Goal: Task Accomplishment & Management: Complete application form

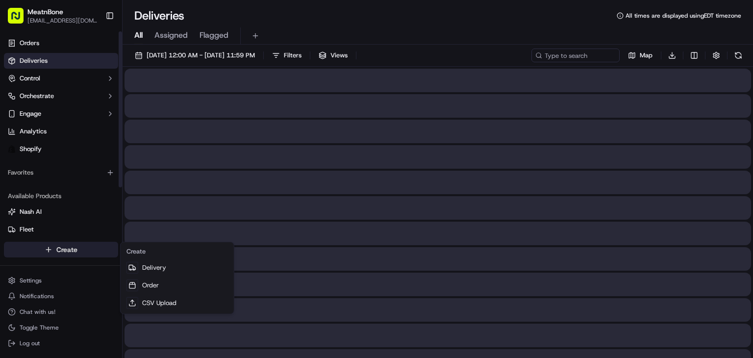
click at [60, 253] on html "MeatnBone [EMAIL_ADDRESS][DOMAIN_NAME] Toggle Sidebar Orders Deliveries Control…" at bounding box center [376, 179] width 753 height 358
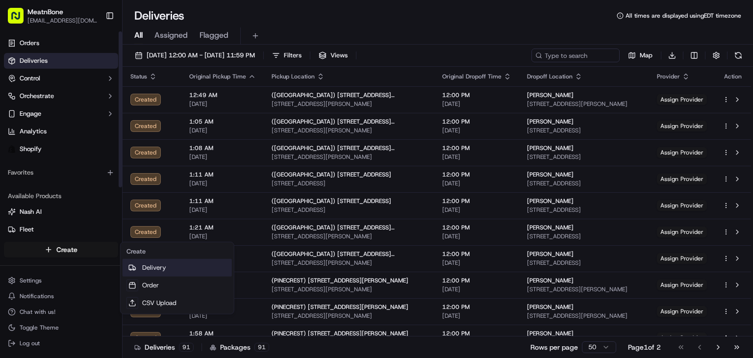
click at [167, 267] on link "Delivery" at bounding box center [177, 268] width 109 height 18
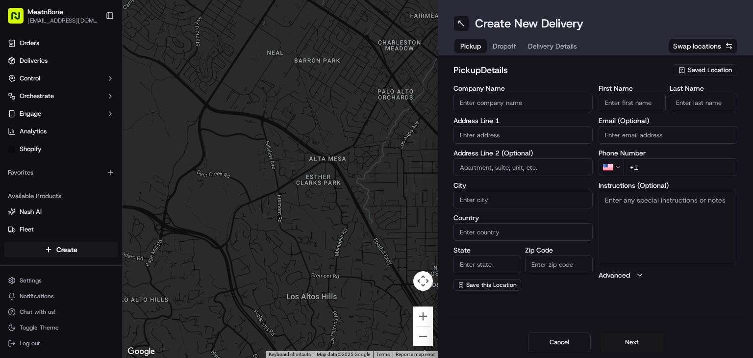
click at [729, 73] on span "Saved Location" at bounding box center [710, 70] width 44 height 9
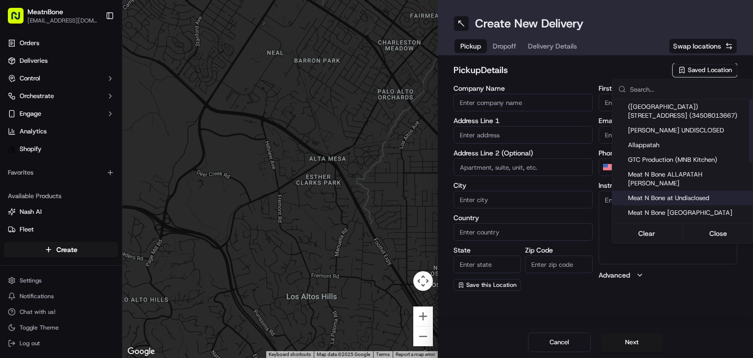
click at [701, 194] on span "Meat N Bone at Undisclosed" at bounding box center [688, 198] width 121 height 9
type input "Meat N Bone at Undisclosed"
type input "2207 Coral Wy"
type input "Coral Gables"
type input "US"
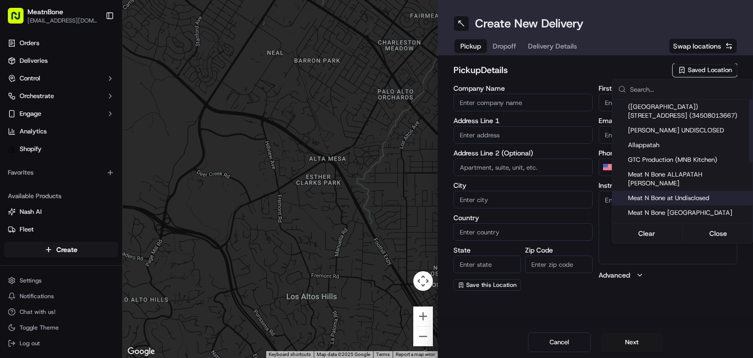
type input "FL"
type input "33145"
type input "Meat N"
type input "Bone"
type input "+1 786 633 6179"
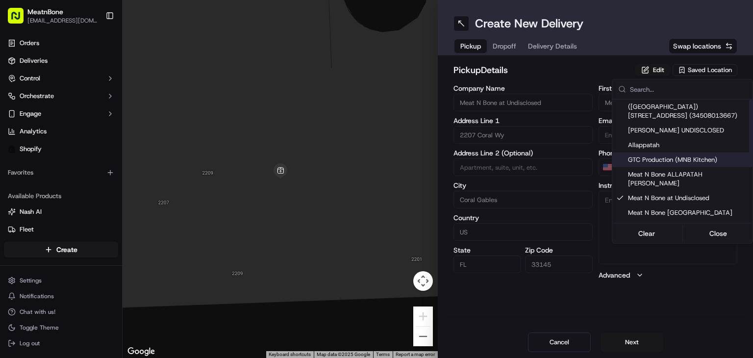
click at [498, 46] on html "MeatnBone orders@meatnbone.com Toggle Sidebar Orders Deliveries Control Orchest…" at bounding box center [376, 179] width 753 height 358
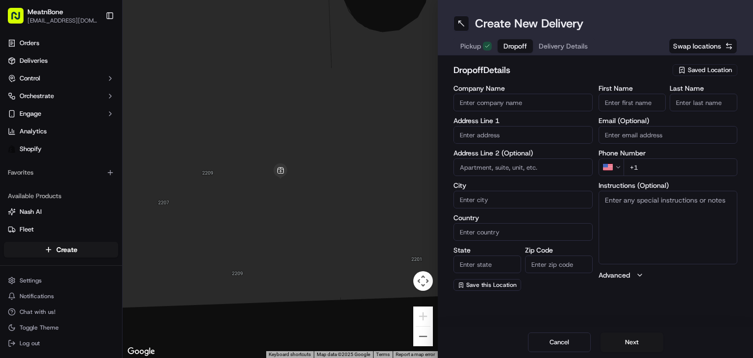
click at [498, 47] on button "Dropoff" at bounding box center [515, 46] width 35 height 14
click at [487, 130] on input "text" at bounding box center [522, 135] width 139 height 18
paste input "Abraham Benaim 18911 Collins Avenue 1807 Sunny Isles Beach FL 33160 United Stat…"
drag, startPoint x: 539, startPoint y: 132, endPoint x: 631, endPoint y: 132, distance: 92.2
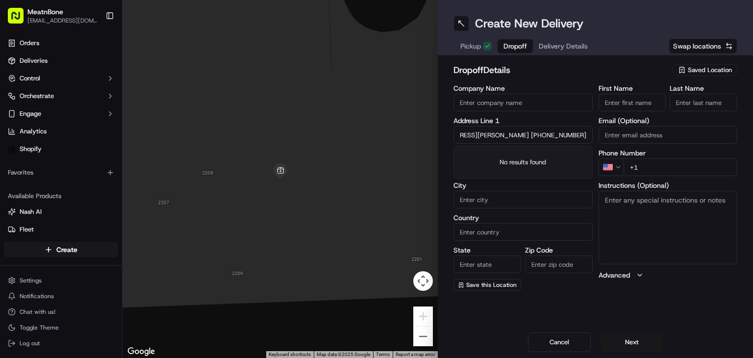
click at [642, 130] on div "Company Name Address Line 1 Abraham Benaim 18911 Collins Avenue 1807 Sunny Isle…" at bounding box center [595, 188] width 284 height 206
type input "Abraham Benaim 18911 Collins Avenue 1807 Sunny Isles Beach FL 33160 United Stat…"
type input "+1 786 681 4464"
drag, startPoint x: 510, startPoint y: 137, endPoint x: 400, endPoint y: 151, distance: 110.7
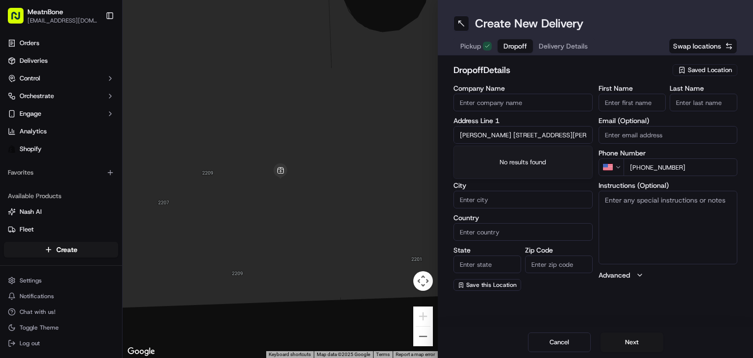
click at [389, 155] on div "← Move left → Move right ↑ Move up ↓ Move down + Zoom in - Zoom out Home Jump l…" at bounding box center [438, 179] width 630 height 358
type input "18911 Collins Avenue 1807 Sunny Isles Beach FL 33160 United States +1"
click at [630, 98] on input "[PERSON_NAME]" at bounding box center [633, 103] width 68 height 18
click at [631, 102] on input "[PERSON_NAME]" at bounding box center [633, 103] width 68 height 18
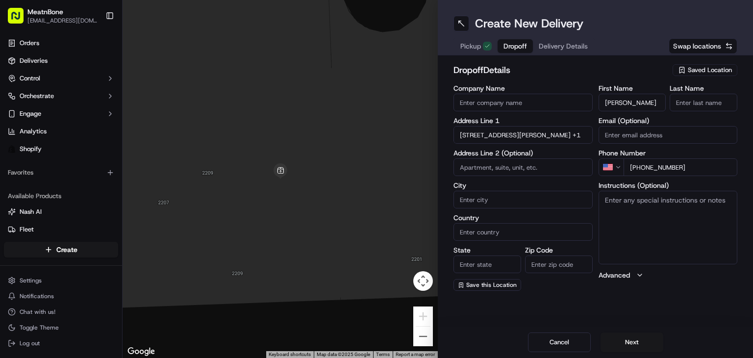
click at [631, 102] on input "[PERSON_NAME]" at bounding box center [633, 103] width 68 height 18
drag, startPoint x: 631, startPoint y: 102, endPoint x: 643, endPoint y: 100, distance: 11.9
click at [643, 100] on input "[PERSON_NAME]" at bounding box center [633, 103] width 68 height 18
click at [649, 102] on input "[PERSON_NAME]" at bounding box center [633, 103] width 68 height 18
drag, startPoint x: 634, startPoint y: 102, endPoint x: 658, endPoint y: 99, distance: 24.3
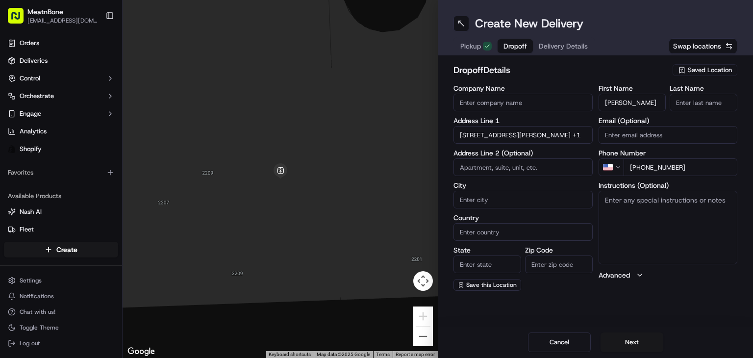
click at [722, 95] on div "First Name Abraham Benaim Last Name" at bounding box center [668, 98] width 139 height 26
type input "Abraham"
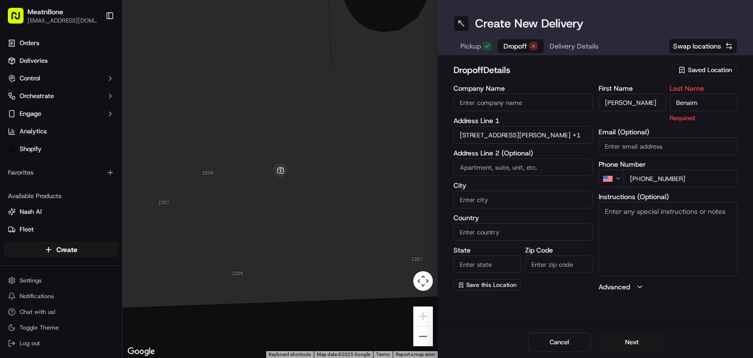
type input "Benaim"
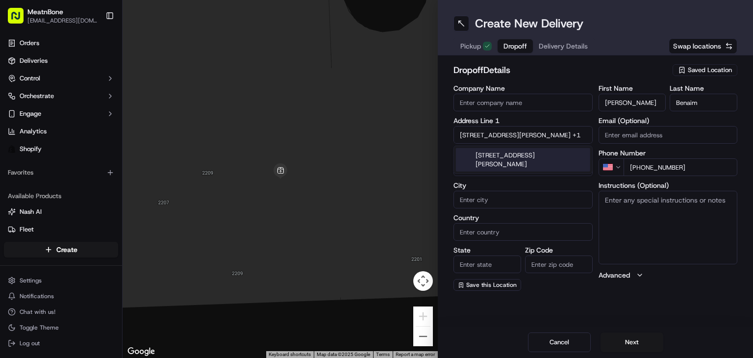
click at [494, 129] on input "18911 Collins Avenue 1807 Sunny Isles Beach FL 33160 United States +1" at bounding box center [522, 135] width 139 height 18
click at [510, 163] on div "18911 Collins Avenue, Sunny Isles Beach, FL 33160, United States" at bounding box center [523, 160] width 134 height 24
type input "[STREET_ADDRESS][PERSON_NAME]"
type input "Sunny Isles Beach"
type input "United States"
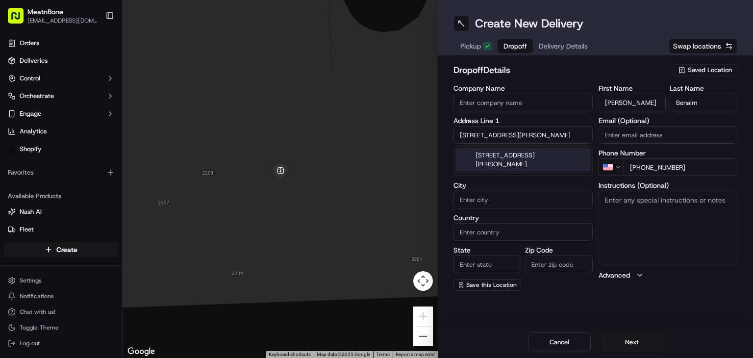
type input "FL"
type input "33160"
type input "18911 Collins Avenue"
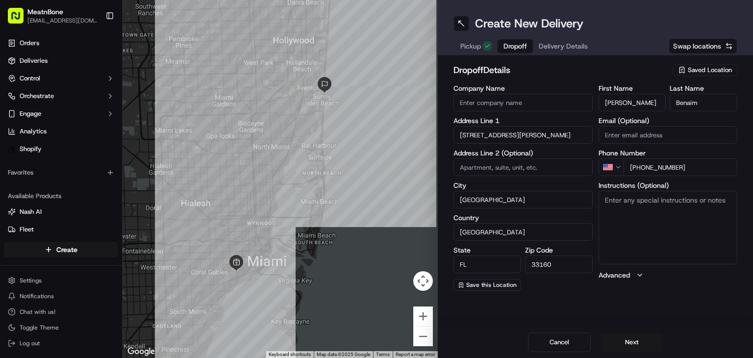
click at [667, 217] on textarea "Instructions (Optional)" at bounding box center [668, 228] width 139 height 74
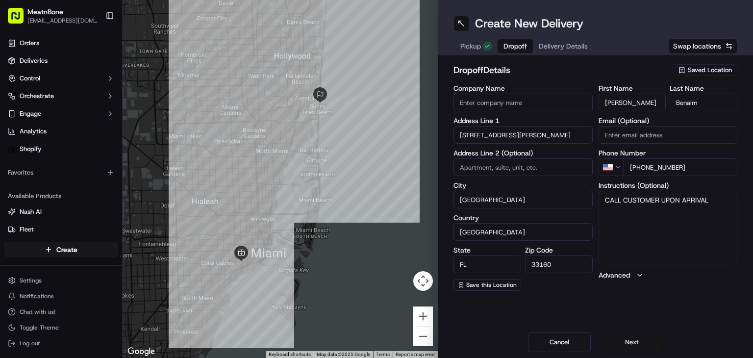
type textarea "CALL CUSTOMER UPON ARRIVAL"
click at [633, 337] on button "Next" at bounding box center [632, 342] width 63 height 20
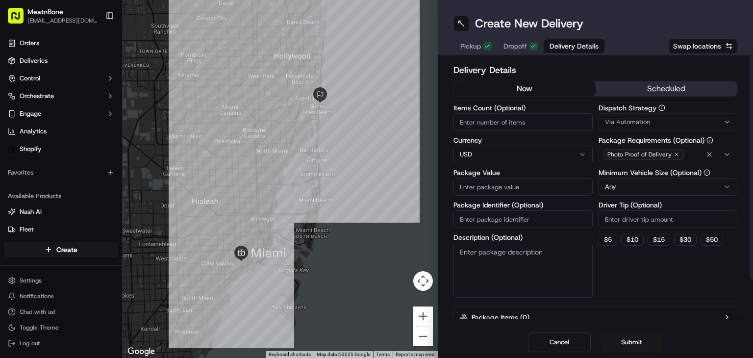
click at [505, 115] on input "Items Count (Optional)" at bounding box center [522, 122] width 139 height 18
type input "3"
click at [494, 181] on input "Package Value" at bounding box center [522, 187] width 139 height 18
type input "129.00"
click at [627, 287] on div "Dispatch Strategy Via Automation Package Requirements (Optional) Photo Proof of…" at bounding box center [668, 200] width 139 height 193
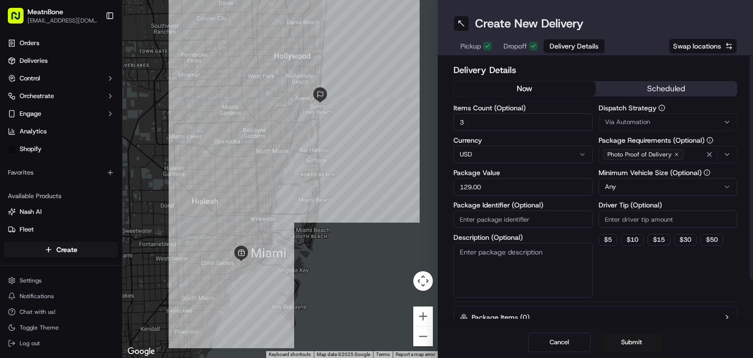
click at [612, 217] on input "Driver Tip (Optional)" at bounding box center [668, 219] width 139 height 18
click at [621, 184] on html "MeatnBone orders@meatnbone.com Toggle Sidebar Orders Deliveries Control Orchest…" at bounding box center [376, 179] width 753 height 358
click at [628, 240] on button "$ 10" at bounding box center [632, 240] width 23 height 12
type input "10"
click at [638, 287] on div "Dispatch Strategy Via Automation Package Requirements (Optional) Photo Proof of…" at bounding box center [668, 200] width 139 height 193
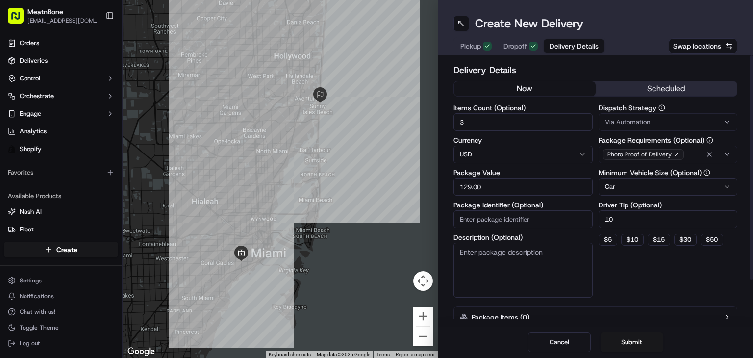
click at [502, 218] on input "Package Identifier (Optional)" at bounding box center [522, 219] width 139 height 18
paste input "256518"
type input "256518"
click at [626, 341] on button "Submit" at bounding box center [632, 342] width 63 height 20
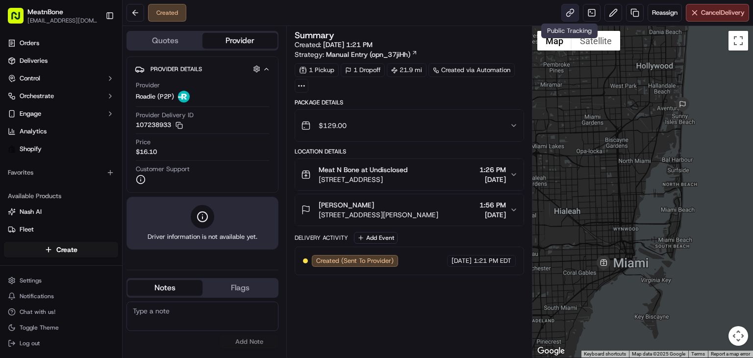
click at [564, 13] on link at bounding box center [570, 13] width 18 height 18
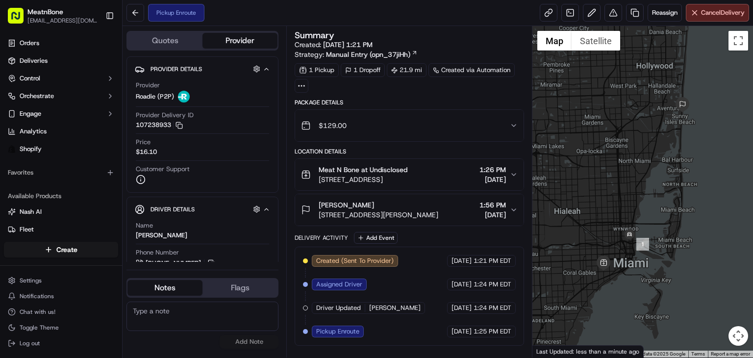
click at [414, 273] on div "Created (Sent To Provider) Roadie (P2P) 09/18/2025 1:21 PM EDT Assigned Driver …" at bounding box center [409, 296] width 213 height 82
click at [619, 253] on div at bounding box center [642, 191] width 221 height 331
click at [602, 275] on div at bounding box center [642, 191] width 221 height 331
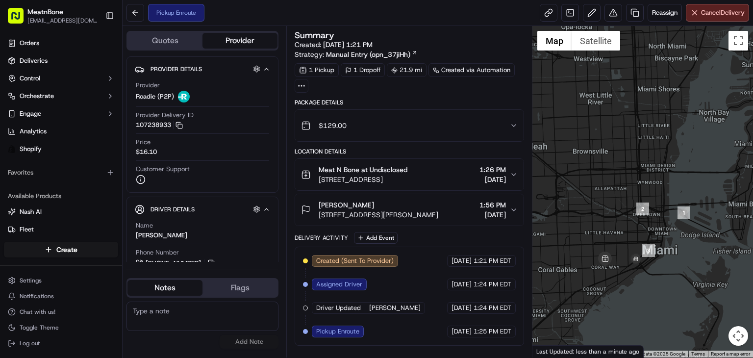
click at [622, 255] on div at bounding box center [642, 191] width 221 height 331
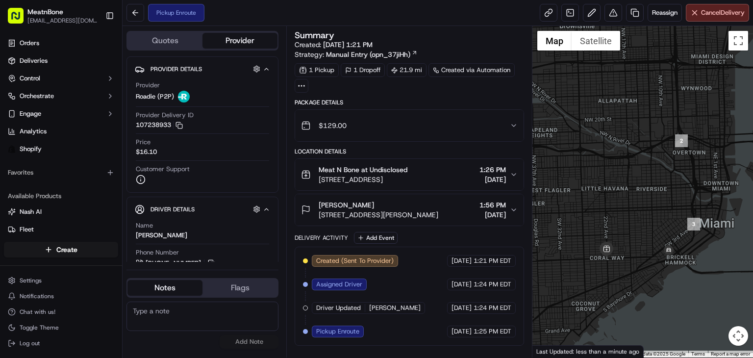
drag, startPoint x: 609, startPoint y: 251, endPoint x: 642, endPoint y: 218, distance: 46.1
click at [642, 218] on div at bounding box center [642, 191] width 221 height 331
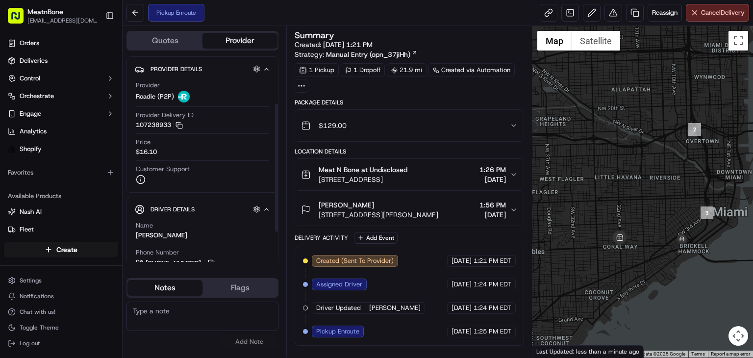
scroll to position [123, 0]
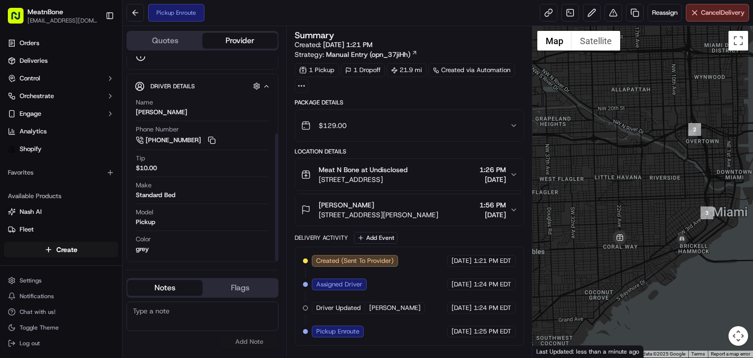
drag, startPoint x: 277, startPoint y: 109, endPoint x: 298, endPoint y: 186, distance: 79.8
click at [278, 186] on div at bounding box center [276, 197] width 3 height 128
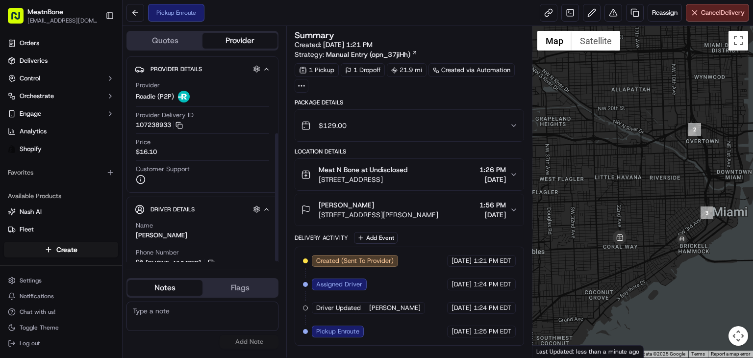
click at [276, 107] on div at bounding box center [277, 158] width 4 height 205
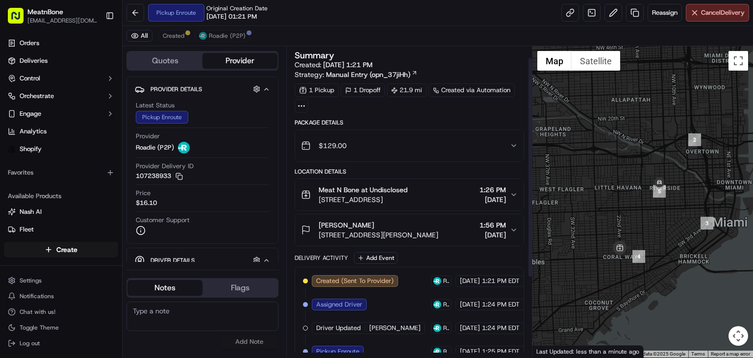
scroll to position [128, 0]
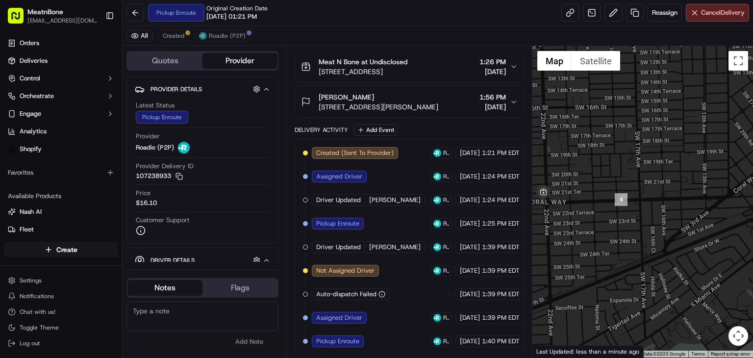
drag, startPoint x: 603, startPoint y: 173, endPoint x: 643, endPoint y: 125, distance: 62.3
click at [643, 125] on div at bounding box center [642, 201] width 221 height 311
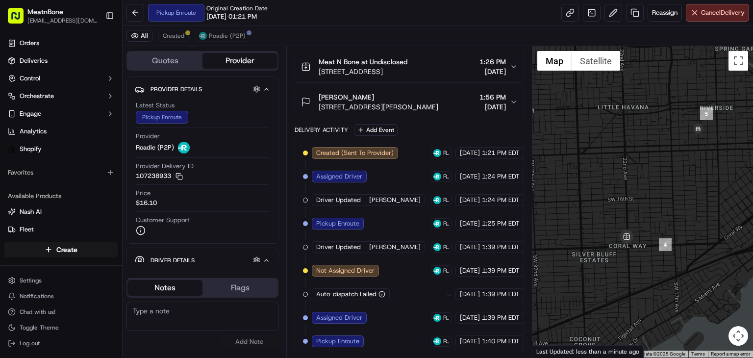
drag, startPoint x: 573, startPoint y: 109, endPoint x: 639, endPoint y: 169, distance: 89.2
click at [639, 169] on div at bounding box center [642, 201] width 221 height 311
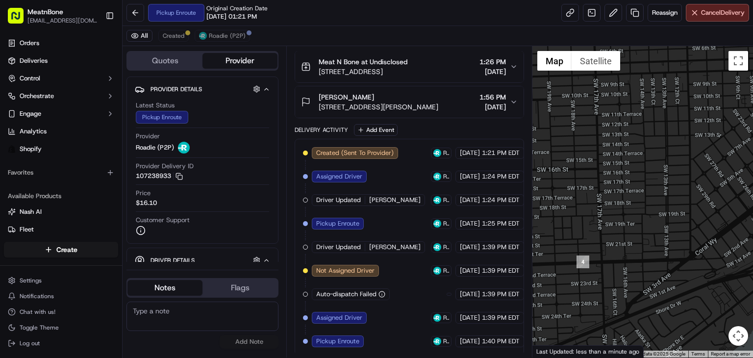
drag, startPoint x: 694, startPoint y: 232, endPoint x: 591, endPoint y: 242, distance: 102.9
click at [591, 242] on div at bounding box center [642, 201] width 221 height 311
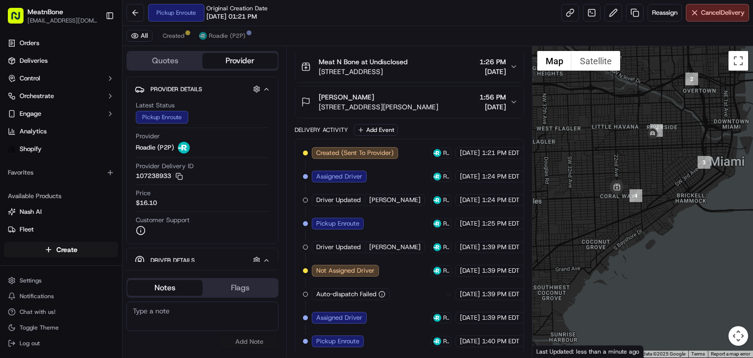
drag, startPoint x: 642, startPoint y: 164, endPoint x: 673, endPoint y: 142, distance: 38.4
click at [673, 142] on div at bounding box center [642, 201] width 221 height 311
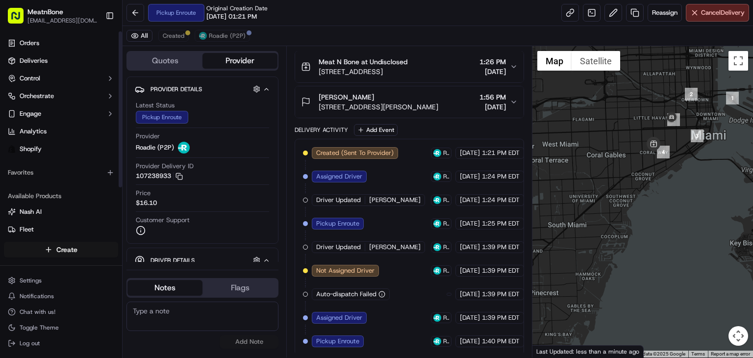
click at [67, 255] on html "MeatnBone orders@meatnbone.com Toggle Sidebar Orders Deliveries Control Orchest…" at bounding box center [376, 179] width 753 height 358
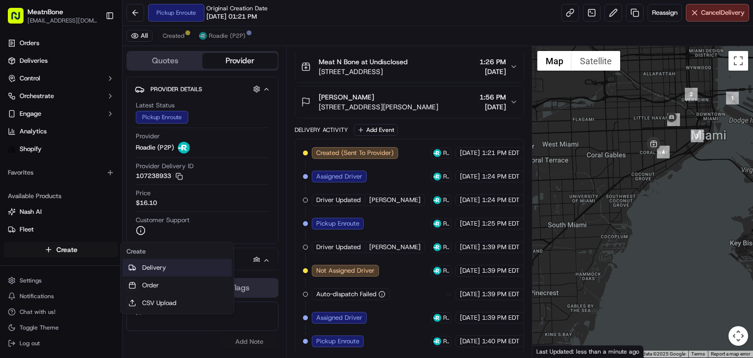
click at [178, 265] on link "Delivery" at bounding box center [177, 268] width 109 height 18
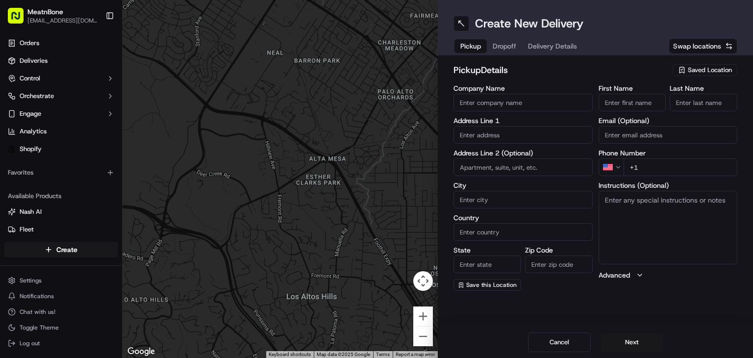
click at [522, 135] on input "text" at bounding box center [522, 135] width 139 height 18
click at [710, 60] on div "pickup Details Saved Location Company Name Address Line 1 Address Line 2 (Optio…" at bounding box center [595, 176] width 315 height 243
click at [704, 71] on span "Saved Location" at bounding box center [710, 70] width 44 height 9
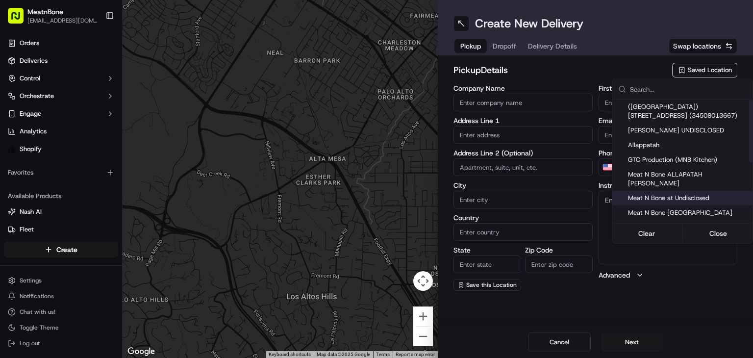
click at [710, 194] on span "Meat N Bone at Undisclosed" at bounding box center [688, 198] width 121 height 9
type input "Meat N Bone at Undisclosed"
type input "2207 Coral Wy"
type input "Coral Gables"
type input "US"
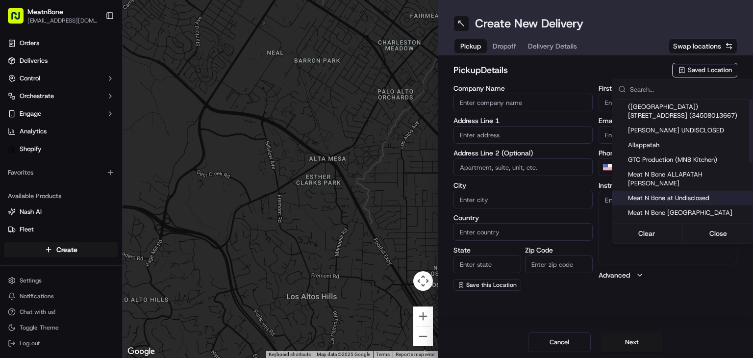
type input "FL"
type input "33145"
type input "Meat N"
type input "Bone"
type input "+1 786 633 6179"
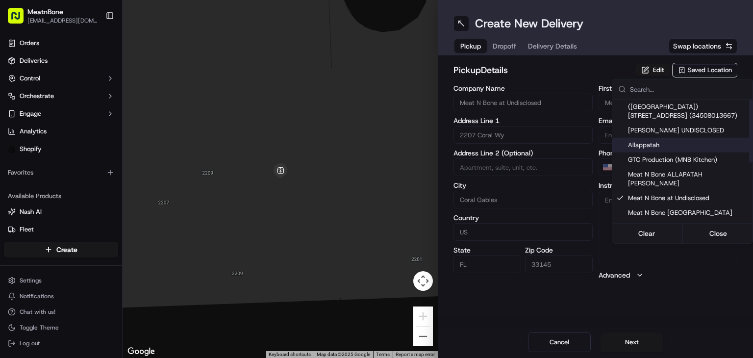
click at [523, 49] on html "MeatnBone orders@meatnbone.com Toggle Sidebar Orders Deliveries Control Orchest…" at bounding box center [376, 179] width 753 height 358
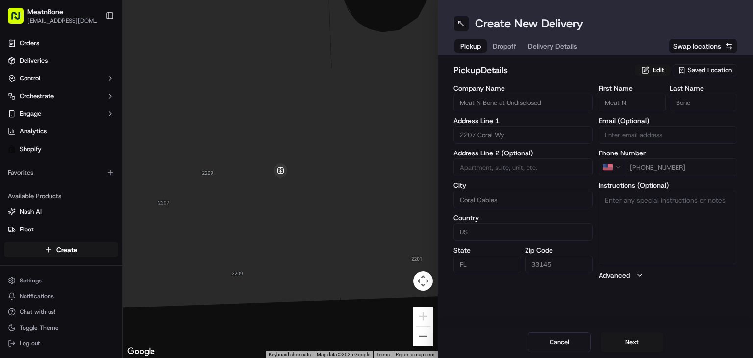
click at [514, 48] on span "Dropoff" at bounding box center [505, 46] width 24 height 10
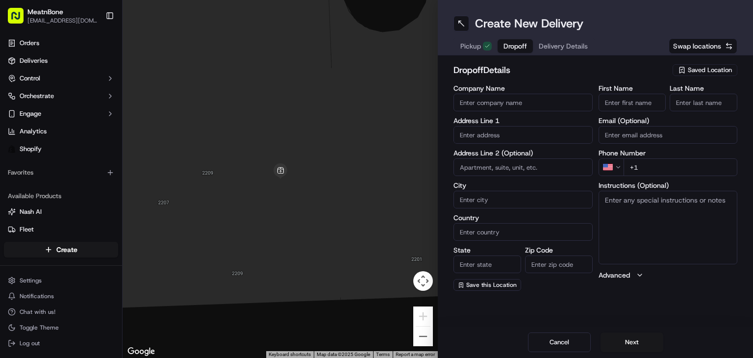
click at [479, 134] on input "text" at bounding box center [522, 135] width 139 height 18
paste input "Albert Zdenek 1331 Brickell Bay Drive Apt 3511 Miami FL 33131-3685 United State…"
drag, startPoint x: 539, startPoint y: 134, endPoint x: 576, endPoint y: 124, distance: 38.2
click at [580, 124] on div "Address Line 1 Albert Zdenek 1331 Brickell Bay Drive Apt 3511 Miami FL 33131-36…" at bounding box center [522, 130] width 139 height 26
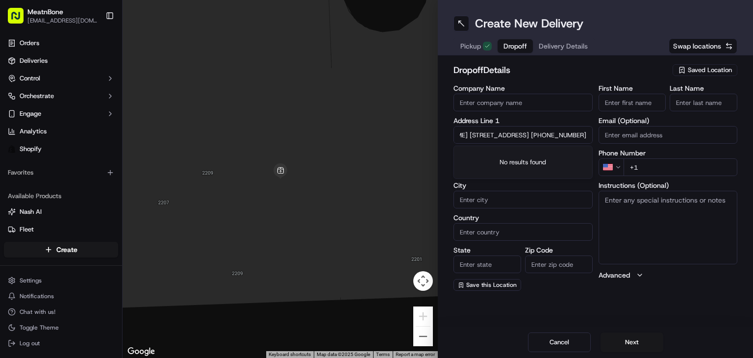
click at [535, 133] on input "Albert Zdenek 1331 Brickell Bay Drive Apt 3511 Miami FL 33131-3685 United State…" at bounding box center [522, 135] width 139 height 18
drag, startPoint x: 537, startPoint y: 134, endPoint x: 618, endPoint y: 137, distance: 81.4
click at [618, 137] on div "Company Name Address Line 1 Albert Zdenek 1331 Brickell Bay Drive Apt 3511 Miam…" at bounding box center [595, 188] width 284 height 206
type input "Albert Zdenek 1331 Brickell Bay Drive Apt 3511 Miami FL 33131-3685 United State…"
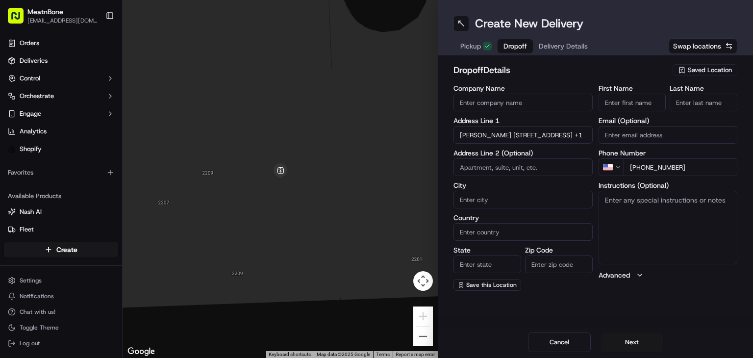
type input "+1 908 797 4601"
click at [499, 137] on input "Albert Zdenek 1331 Brickell Bay Drive Apt 3511 Miami FL 33131-3685 United State…" at bounding box center [522, 135] width 139 height 18
drag, startPoint x: 499, startPoint y: 137, endPoint x: 408, endPoint y: 128, distance: 91.6
click at [408, 128] on div "← Move left → Move right ↑ Move up ↓ Move down + Zoom in - Zoom out Home Jump l…" at bounding box center [438, 179] width 630 height 358
type input "1331 Brickell Bay Drive Apt 3511 Miami FL 33131-3685 United States +1"
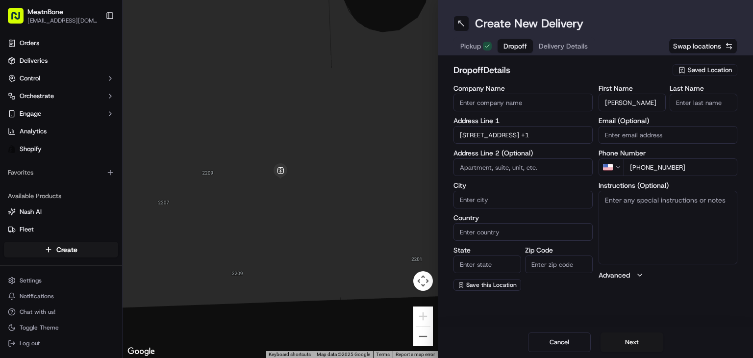
click at [623, 98] on input "[PERSON_NAME]" at bounding box center [633, 103] width 68 height 18
drag, startPoint x: 623, startPoint y: 98, endPoint x: 673, endPoint y: 110, distance: 51.5
click at [673, 110] on div "First Name Albert Zdenek Last Name" at bounding box center [668, 98] width 139 height 26
type input "Albert"
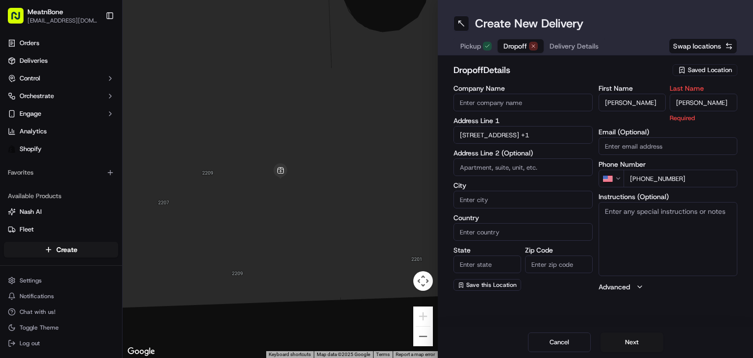
type input "Zdenek"
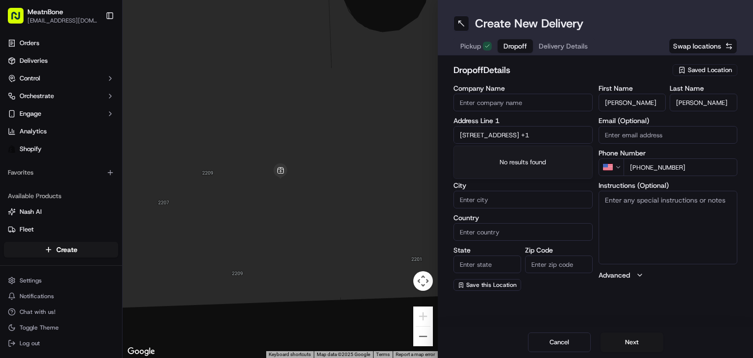
click at [493, 132] on input "1331 Brickell Bay Drive Apt 3511 Miami FL 33131-3685 United States +1" at bounding box center [522, 135] width 139 height 18
click at [556, 137] on input "1331 Brickell Bay Drive Apt 3511 Miami FL 33131-3685 United States +1" at bounding box center [522, 135] width 139 height 18
click at [561, 163] on div "1331 Brickell Bay Drive apt 3511, Miami, FL 33131" at bounding box center [523, 155] width 134 height 15
type input "[STREET_ADDRESS]"
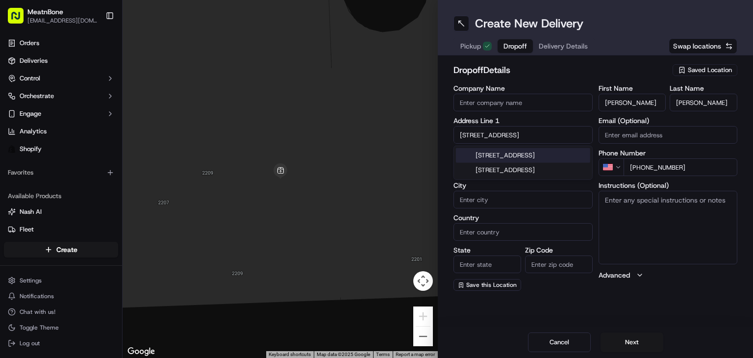
type input "APT 3511"
type input "Miami"
type input "United States"
type input "FL"
type input "33131"
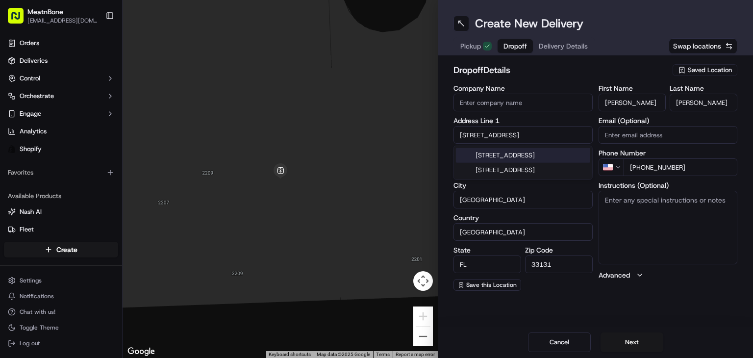
type input "1331 Brickell Bay Drive"
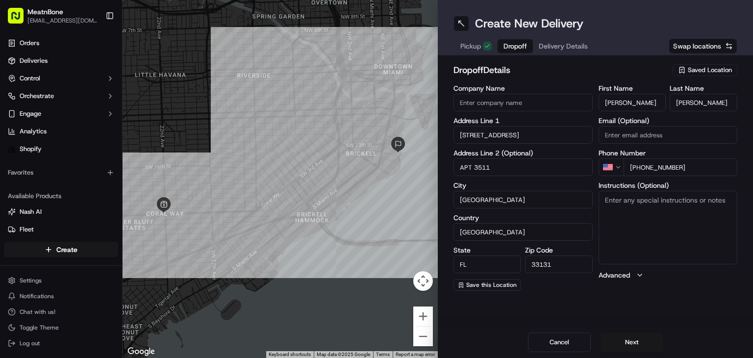
click at [689, 247] on textarea "Instructions (Optional)" at bounding box center [668, 228] width 139 height 74
type textarea "call customer upon arrival"
click at [554, 40] on button "Delivery Details" at bounding box center [563, 46] width 61 height 14
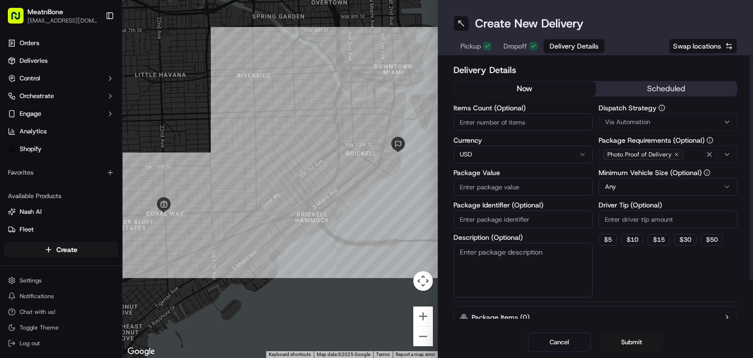
click at [490, 122] on input "Items Count (Optional)" at bounding box center [522, 122] width 139 height 18
type input "1"
click at [484, 228] on div "Items Count (Optional) 1 Currency USD Package Value Package Identifier (Optiona…" at bounding box center [522, 200] width 139 height 193
click at [479, 224] on input "Package Identifier (Optional)" at bounding box center [522, 219] width 139 height 18
paste input "256191"
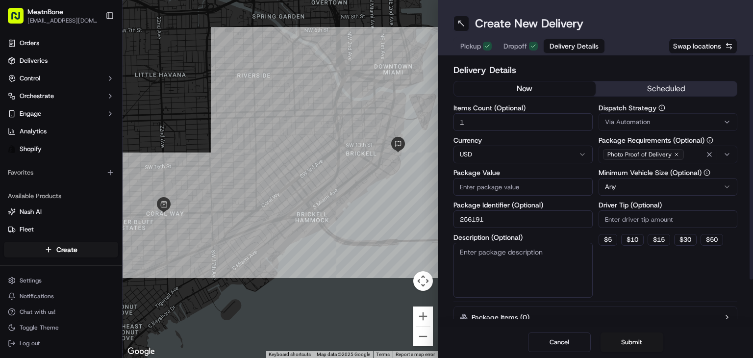
click at [479, 224] on input "256191" at bounding box center [522, 219] width 139 height 18
type input "256191"
click at [508, 180] on input "Package Value" at bounding box center [522, 187] width 139 height 18
type input "2"
type input "46.00"
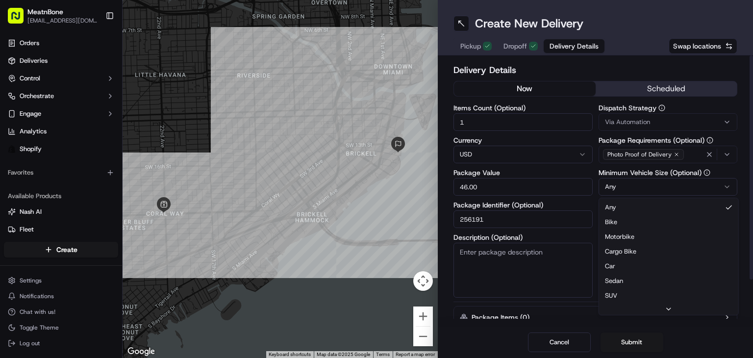
click at [636, 182] on html "MeatnBone orders@meatnbone.com Toggle Sidebar Orders Deliveries Control Orchest…" at bounding box center [376, 179] width 753 height 358
click at [628, 225] on input "Driver Tip (Optional)" at bounding box center [668, 219] width 139 height 18
click at [647, 255] on div "Dispatch Strategy Via Automation Package Requirements (Optional) Photo Proof of…" at bounding box center [668, 200] width 139 height 193
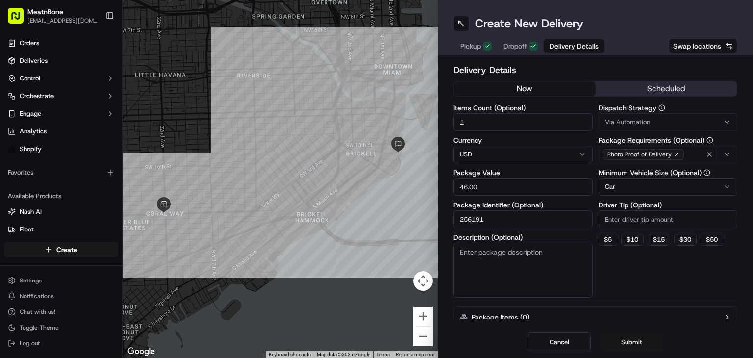
click at [631, 344] on button "Submit" at bounding box center [632, 342] width 63 height 20
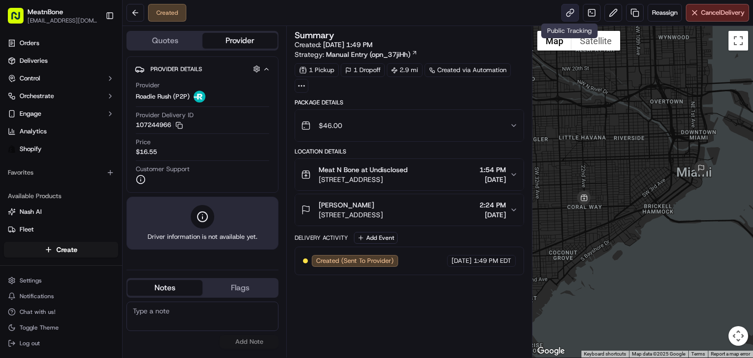
click at [568, 11] on link at bounding box center [570, 13] width 18 height 18
click at [61, 69] on ul "Orders Deliveries Control Orchestrate Engage Analytics Shopify" at bounding box center [61, 96] width 114 height 122
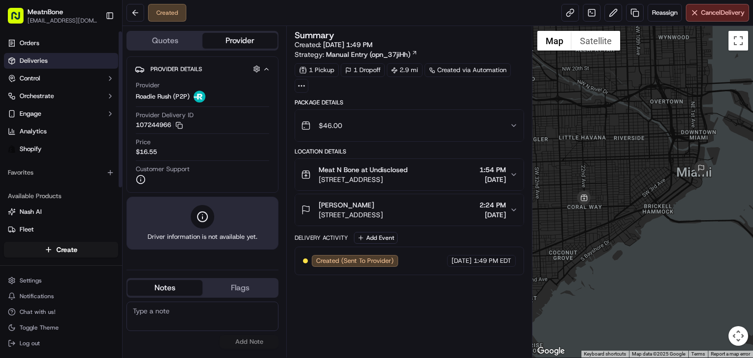
click at [49, 60] on link "Deliveries" at bounding box center [61, 61] width 114 height 16
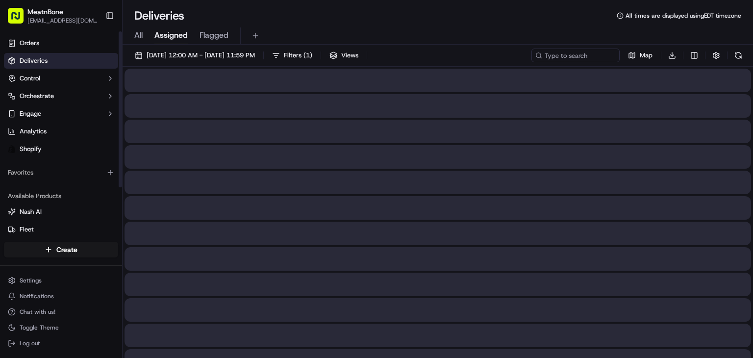
click at [171, 41] on button "Assigned" at bounding box center [170, 35] width 33 height 17
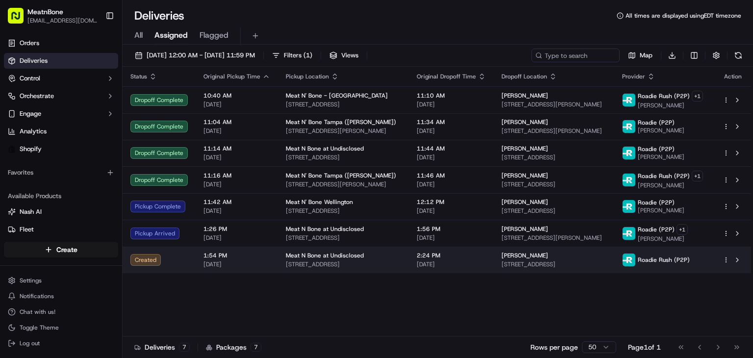
click at [251, 266] on span "[DATE]" at bounding box center [236, 264] width 67 height 8
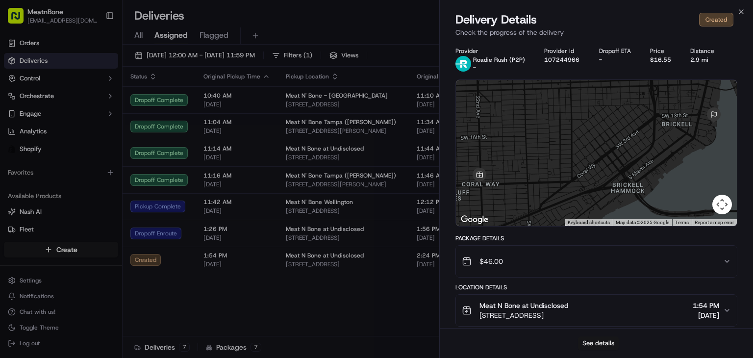
click at [606, 343] on button "See details" at bounding box center [598, 343] width 41 height 14
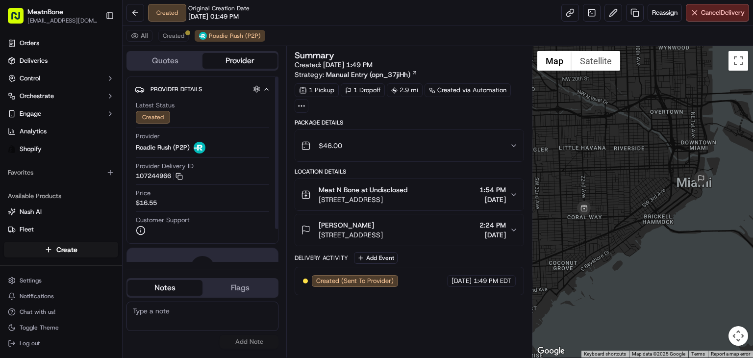
click at [400, 334] on div "Summary Created: 09/18/2025 1:49 PM Strategy: Manual Entry (opn_37jiHh) 1 Picku…" at bounding box center [409, 201] width 229 height 301
click at [165, 36] on span "Created" at bounding box center [174, 36] width 22 height 8
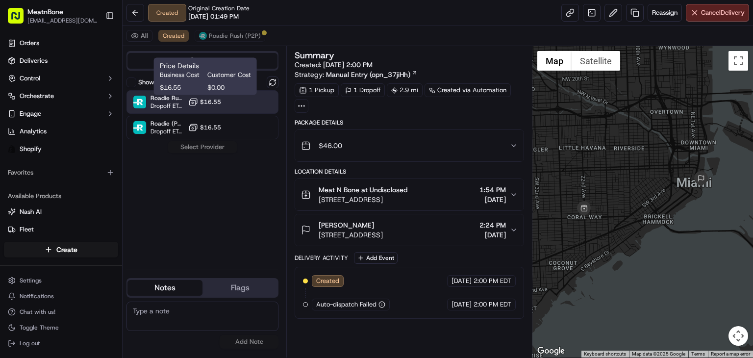
click at [198, 106] on icon at bounding box center [193, 102] width 10 height 10
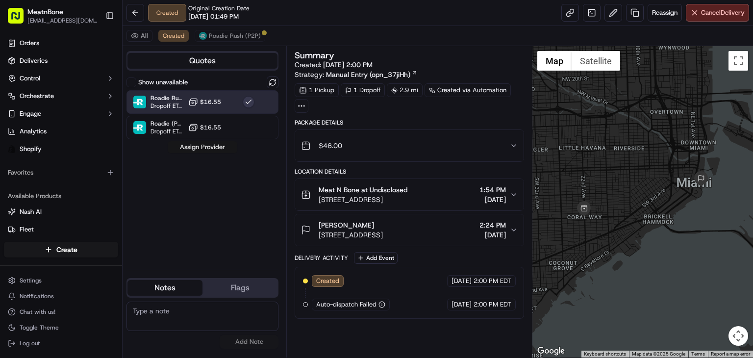
click at [199, 146] on button "Assign Provider" at bounding box center [203, 147] width 70 height 12
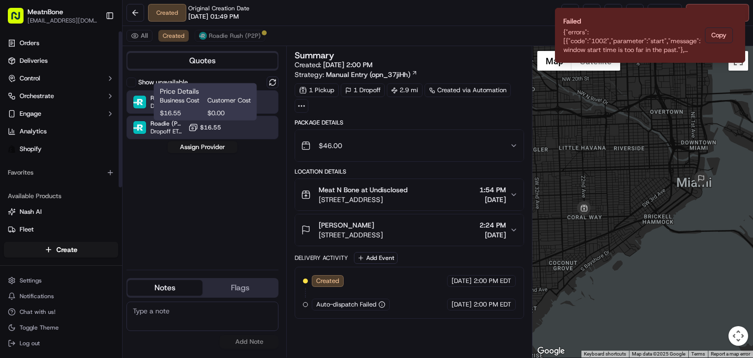
click at [211, 126] on span "$16.55" at bounding box center [210, 128] width 21 height 8
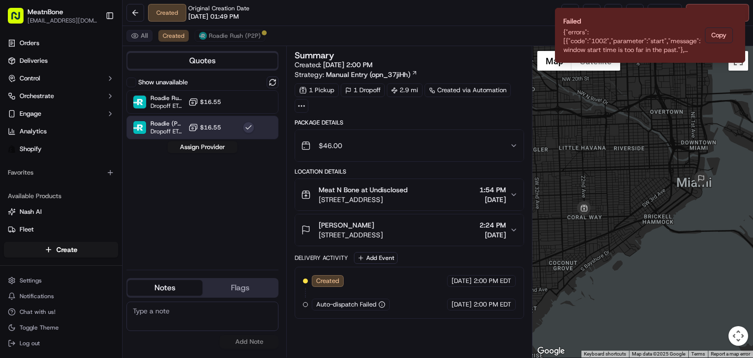
click at [144, 30] on button "All" at bounding box center [139, 36] width 26 height 12
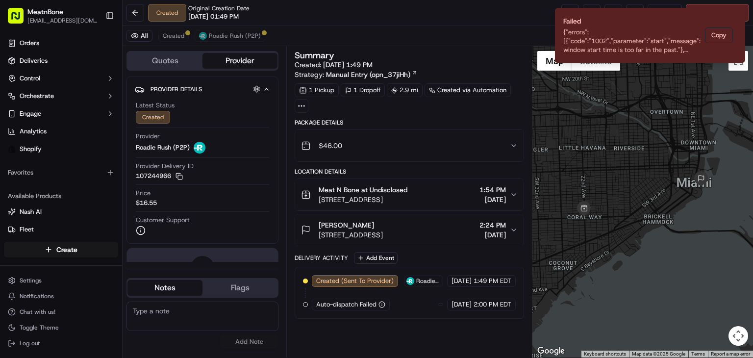
click at [461, 319] on div "Summary Created: 09/18/2025 1:49 PM Strategy: Manual Entry (opn_37jiHh) 1 Picku…" at bounding box center [409, 201] width 229 height 301
click at [737, 16] on icon "Notifications (F8)" at bounding box center [737, 16] width 4 height 4
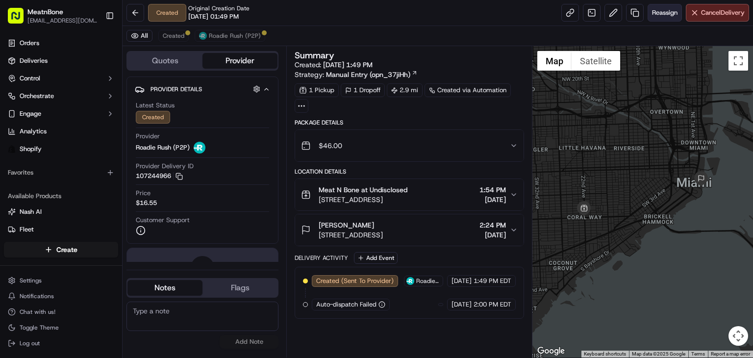
click at [650, 18] on button "Reassign" at bounding box center [665, 13] width 34 height 18
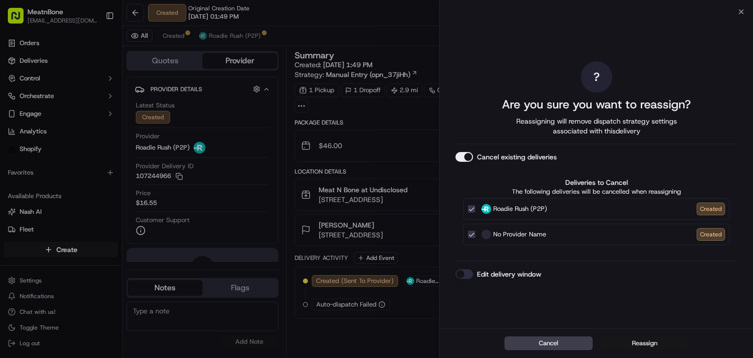
click at [656, 340] on button "Reassign" at bounding box center [645, 343] width 88 height 14
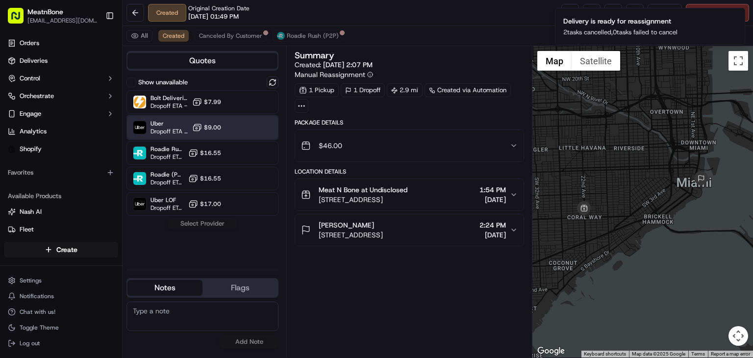
click at [247, 135] on div "Uber Dropoff ETA 44 minutes $9.00" at bounding box center [202, 128] width 152 height 24
click at [212, 225] on button "Assign Provider" at bounding box center [203, 224] width 70 height 12
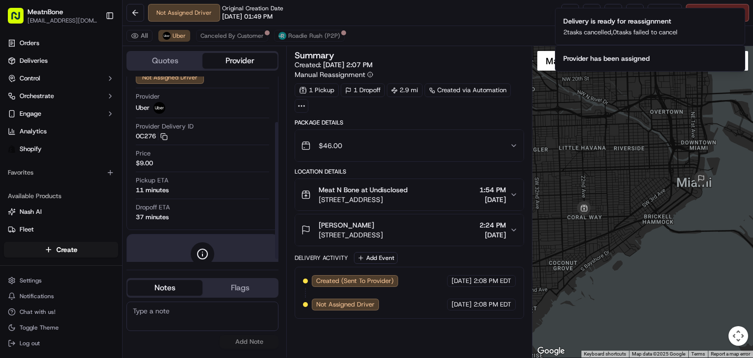
scroll to position [66, 0]
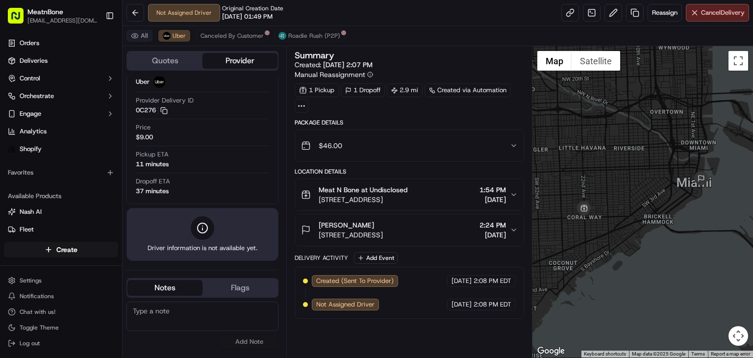
click at [143, 33] on button "All" at bounding box center [139, 36] width 26 height 12
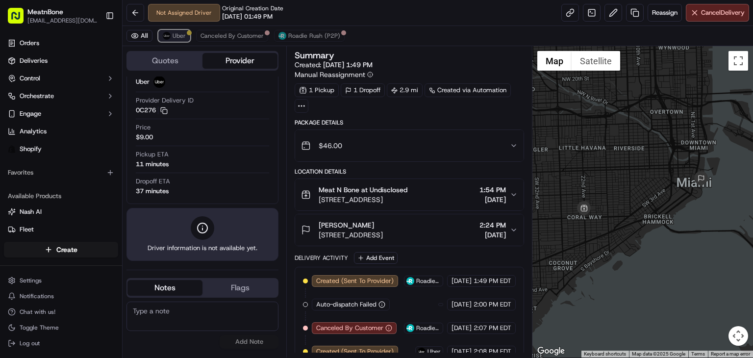
click at [169, 35] on img at bounding box center [167, 36] width 8 height 8
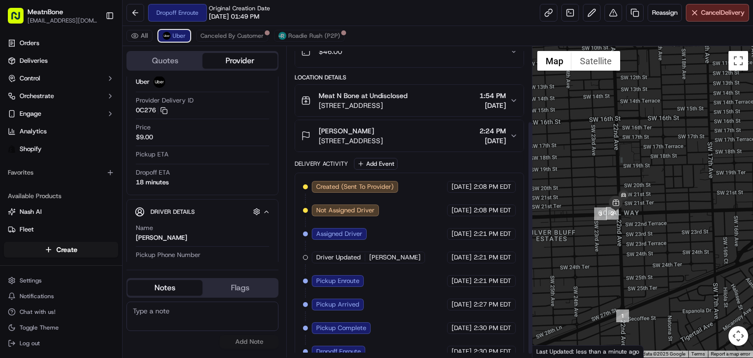
scroll to position [104, 0]
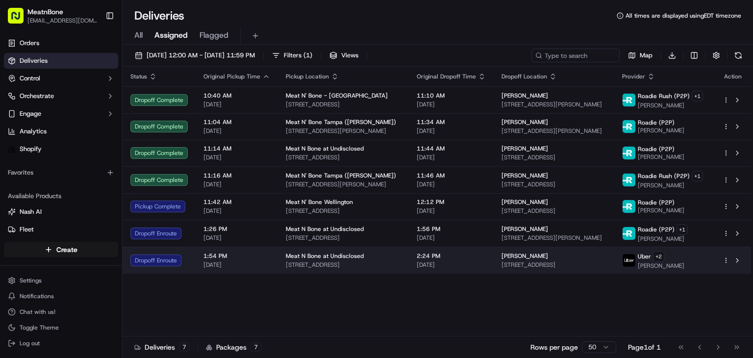
click at [531, 249] on td "[PERSON_NAME] [STREET_ADDRESS]" at bounding box center [554, 260] width 121 height 27
